Goal: Complete application form

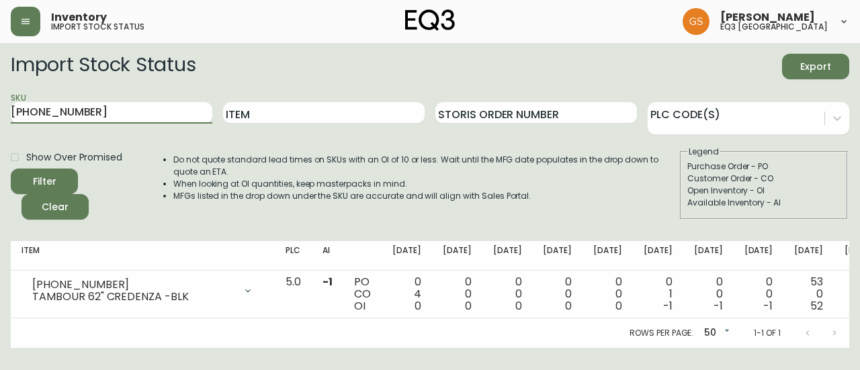
scroll to position [0, 59]
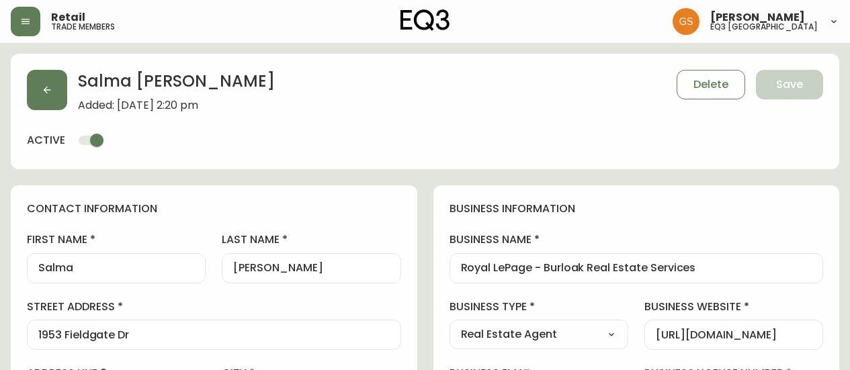
select select "ON"
select select "CA"
select select "CA_EN"
select select "Other"
select select "Real Estate Agent"
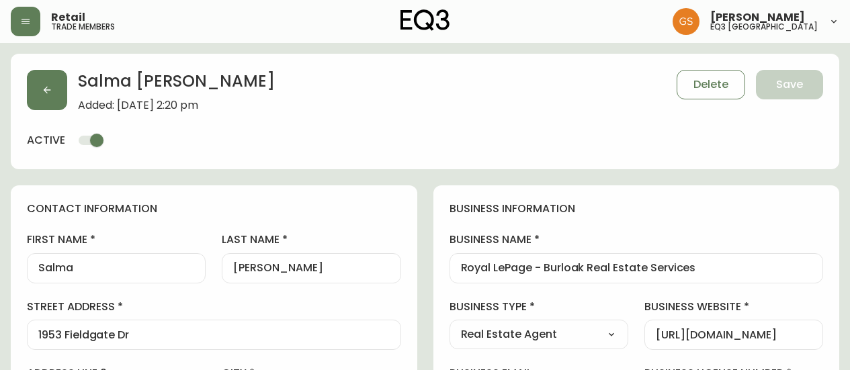
select select "cjw10z96q005b6gs00r6w7pwt"
select select "false"
